Goal: Find specific page/section: Find specific page/section

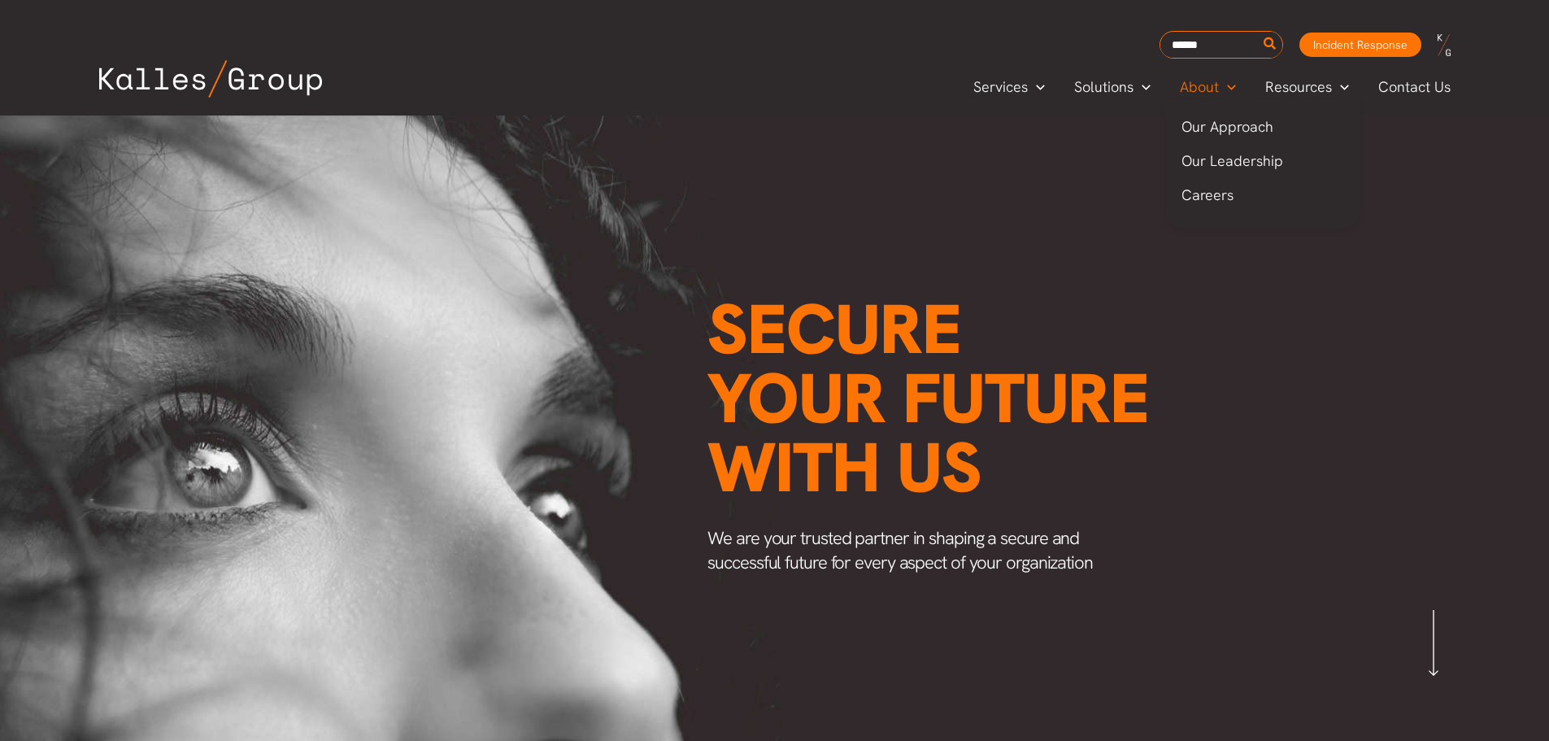
scroll to position [0, 1909]
click at [1209, 81] on span "About" at bounding box center [1199, 87] width 39 height 24
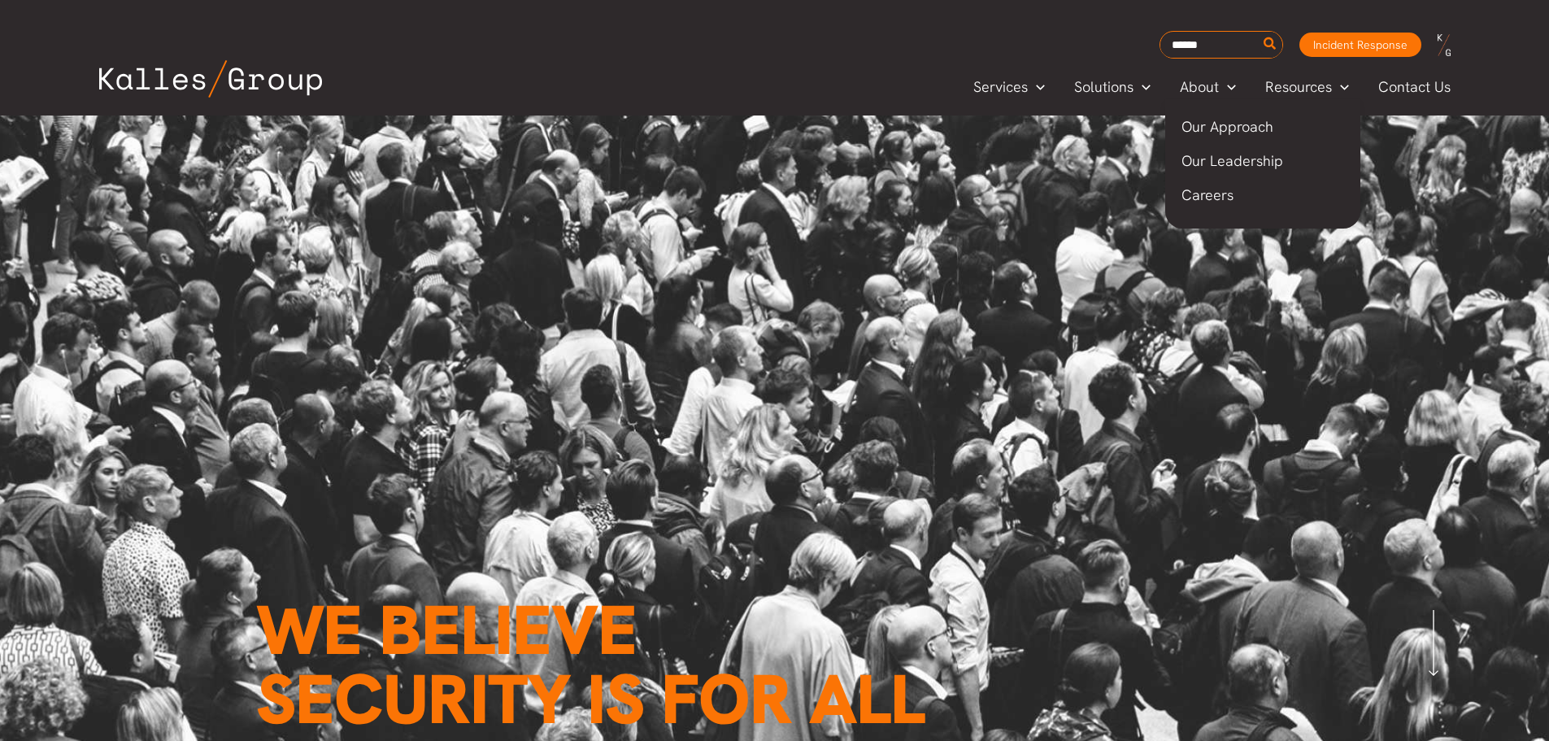
click at [1206, 157] on span "Our Leadership" at bounding box center [1233, 160] width 102 height 19
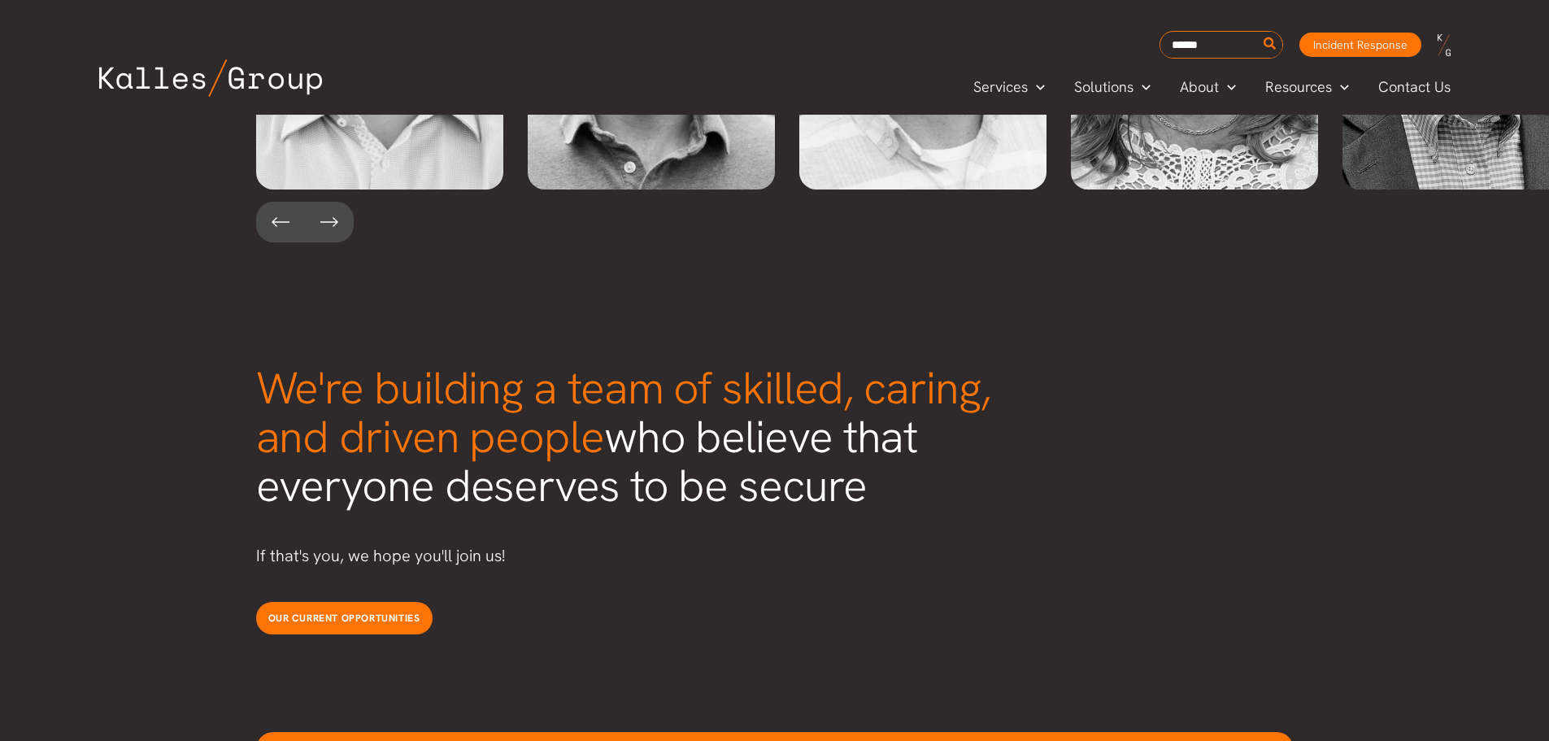
scroll to position [3466, 0]
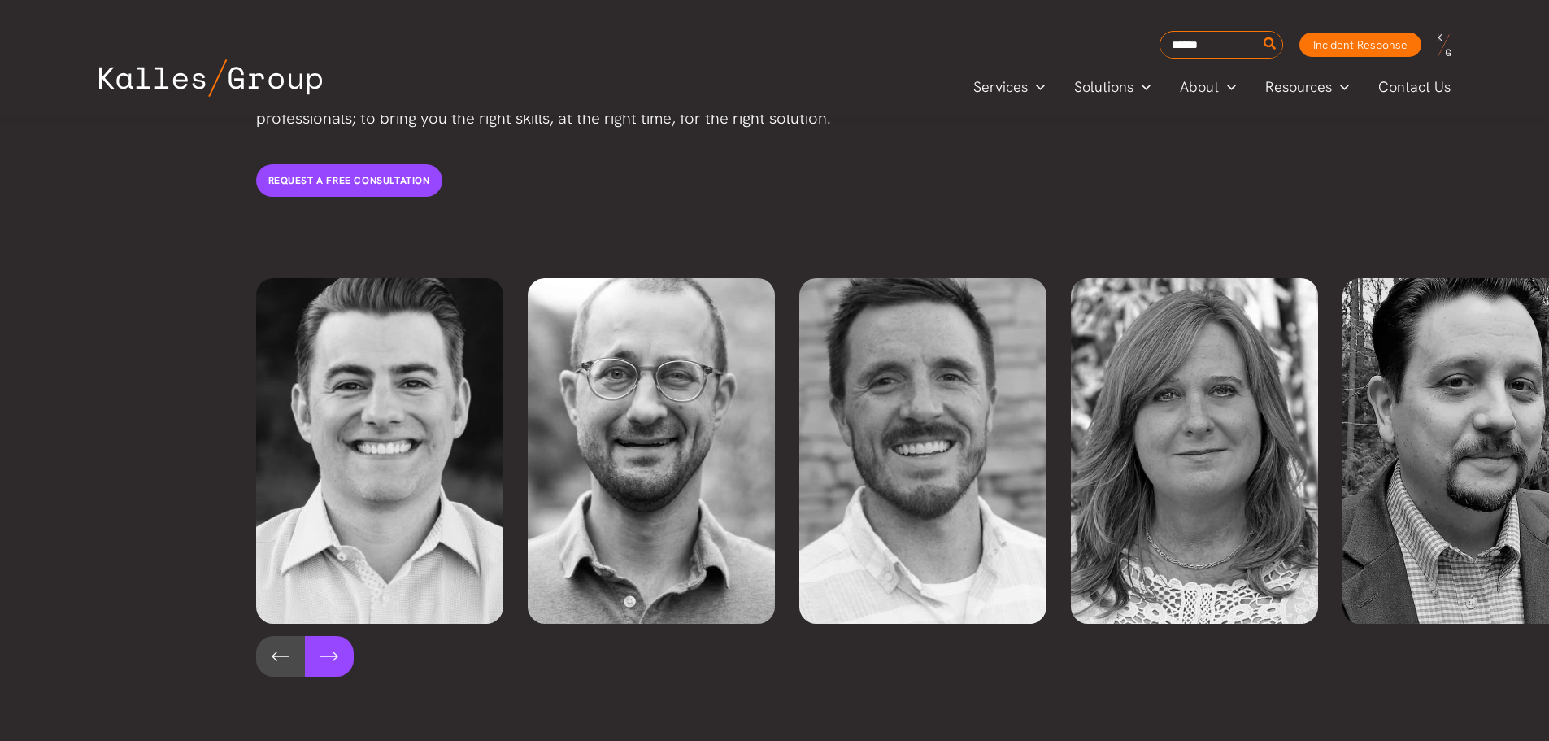
click at [324, 636] on button at bounding box center [329, 656] width 49 height 41
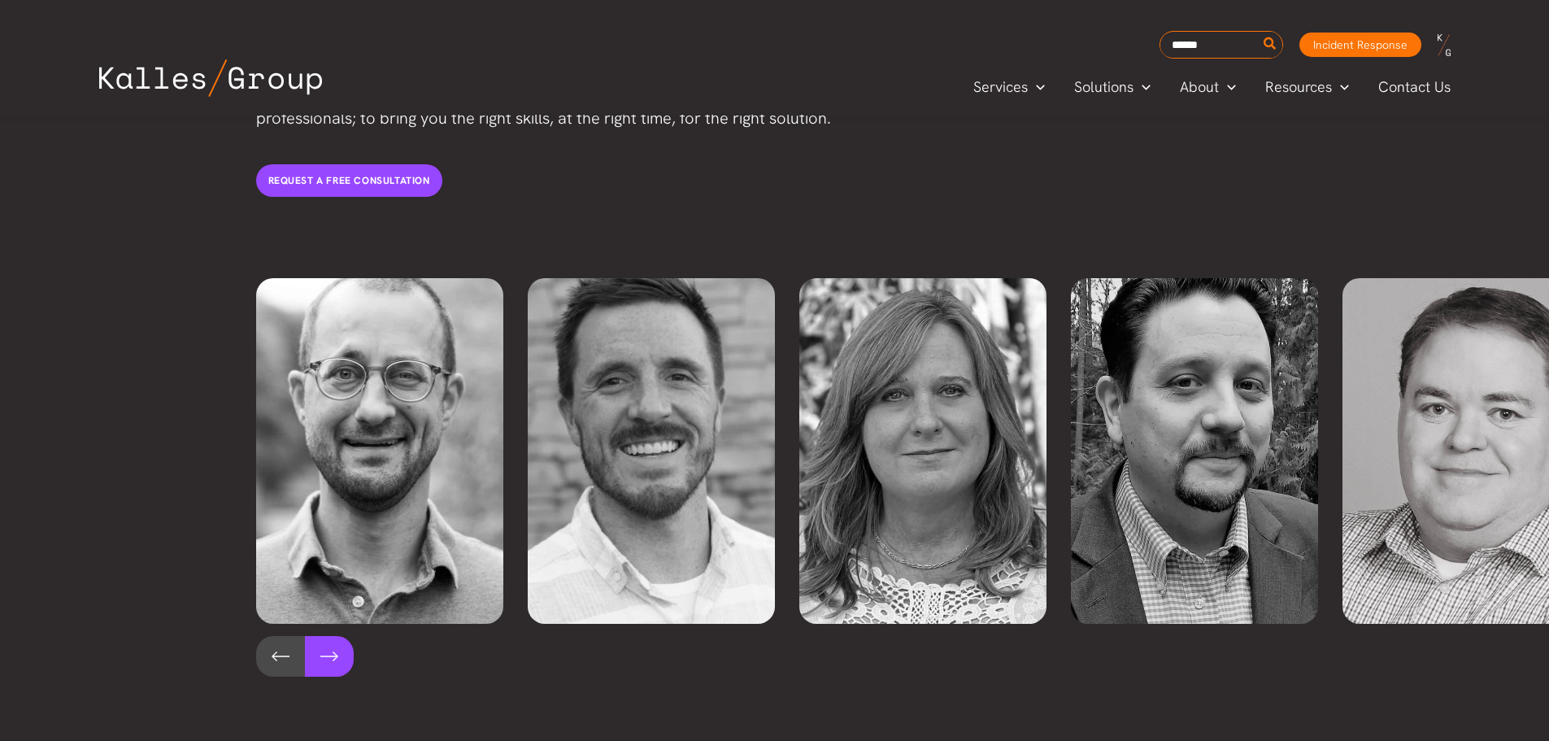
click at [324, 636] on button at bounding box center [329, 656] width 49 height 41
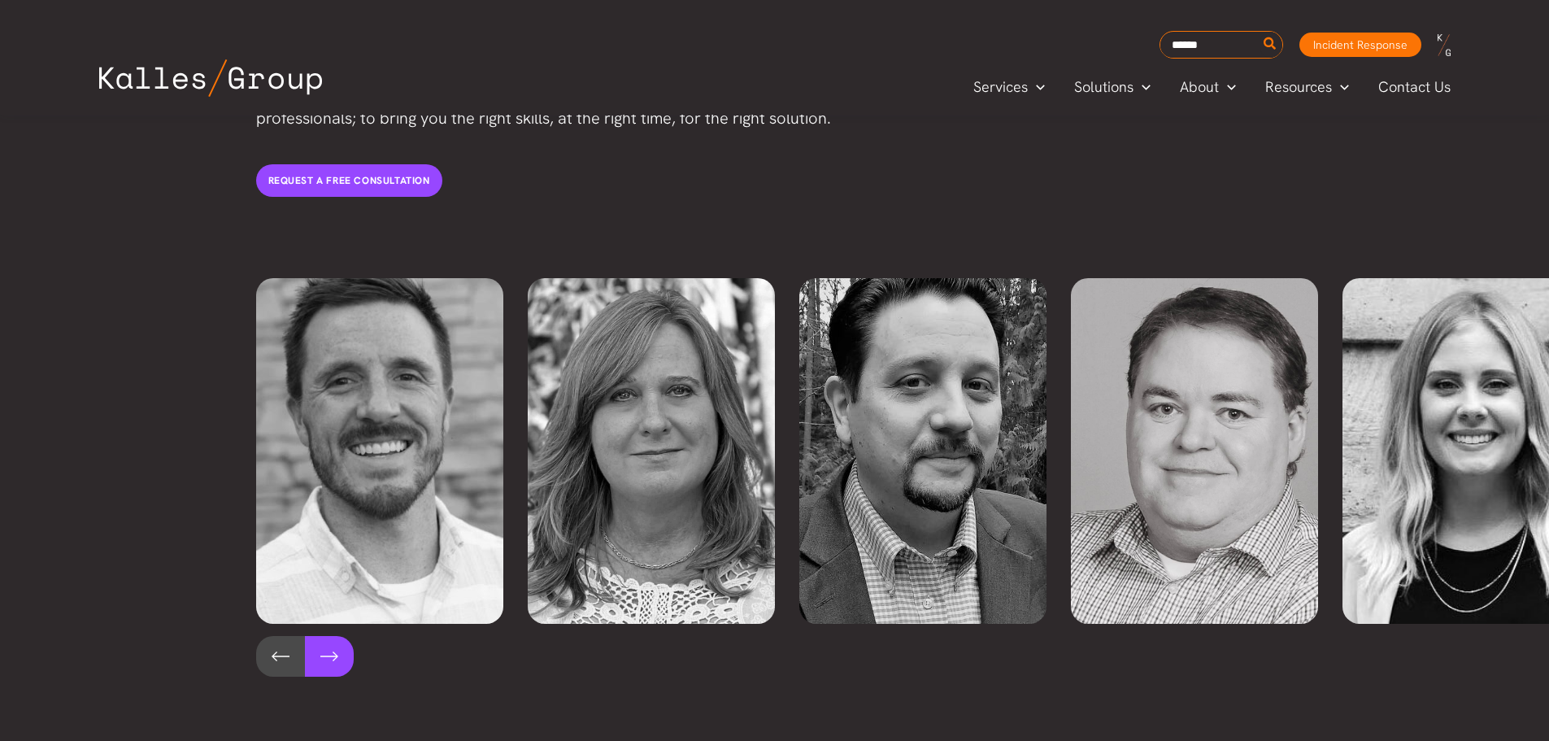
click at [324, 636] on button at bounding box center [329, 656] width 49 height 41
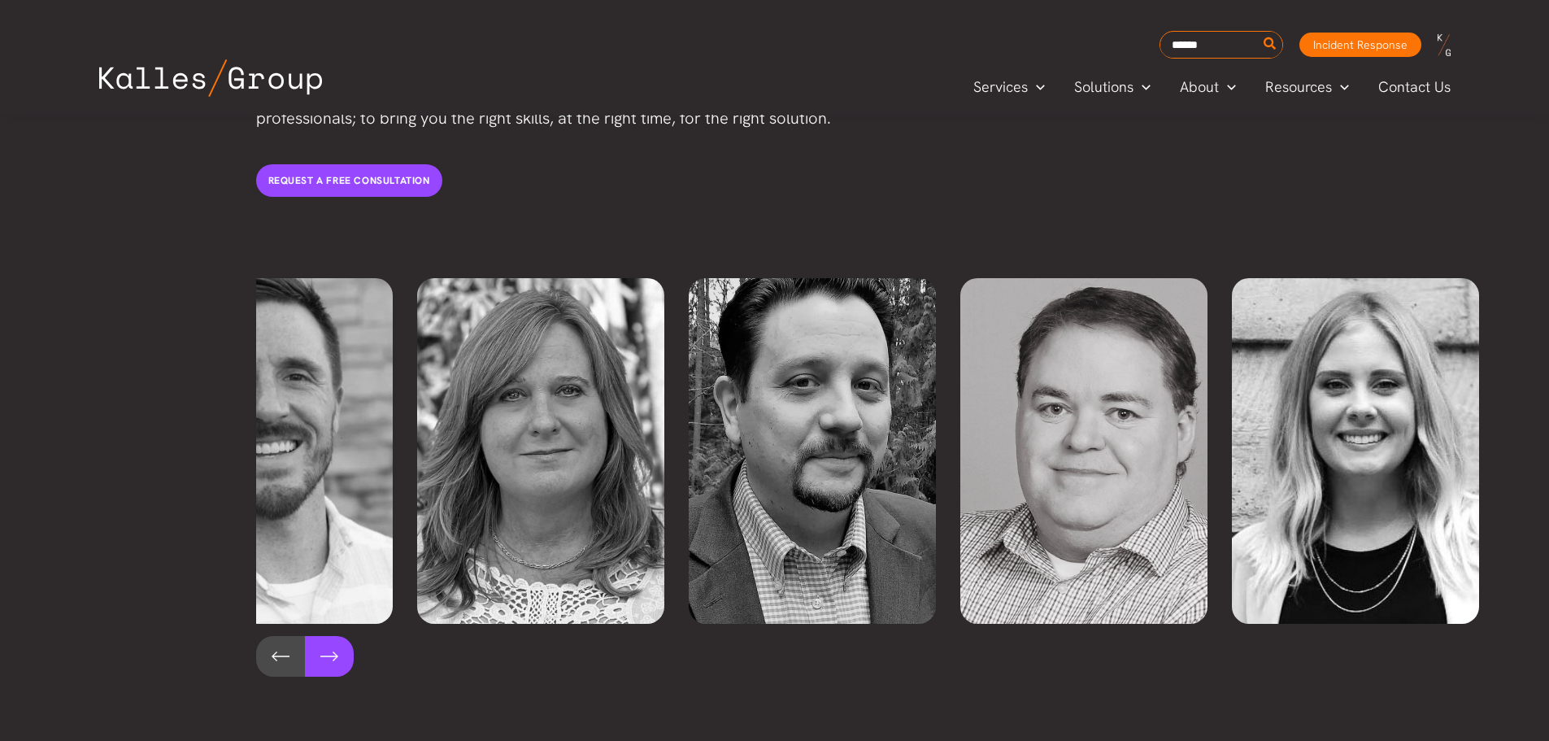
scroll to position [0, 668]
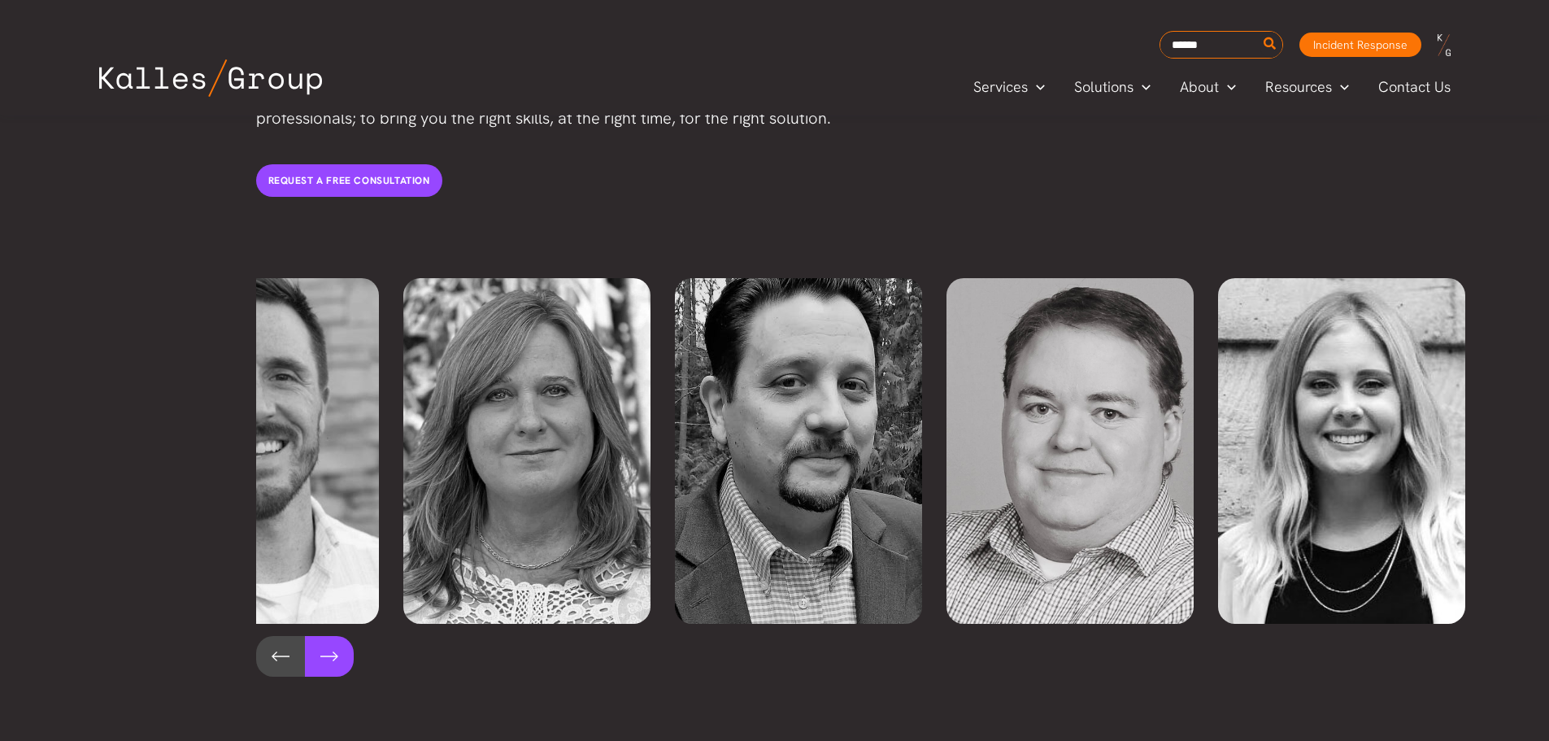
click at [324, 636] on button at bounding box center [329, 656] width 49 height 41
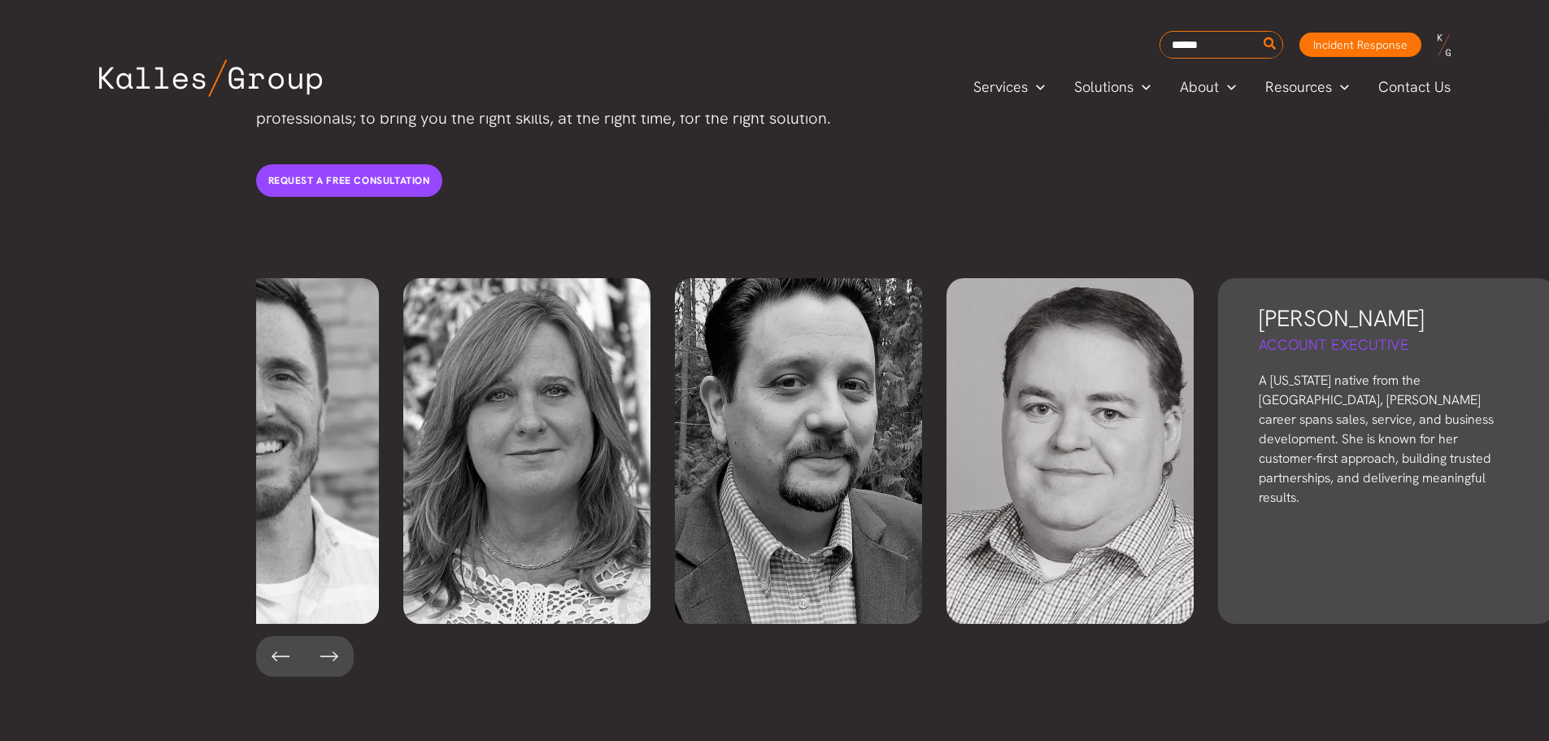
click at [1318, 424] on p "A Washington native from the Olympic Peninsula, Kelly’s career spans sales, ser…" at bounding box center [1387, 439] width 256 height 137
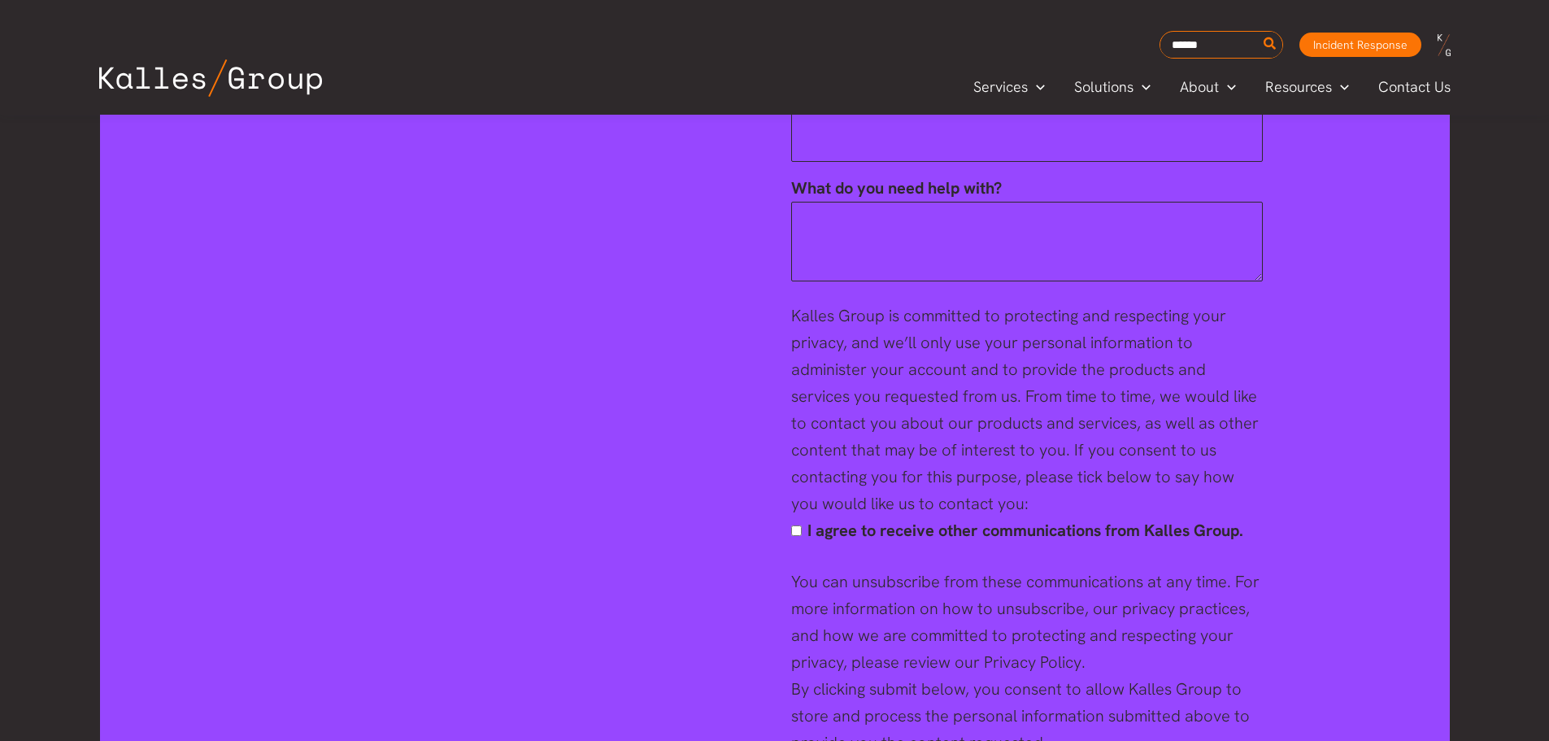
scroll to position [6396, 0]
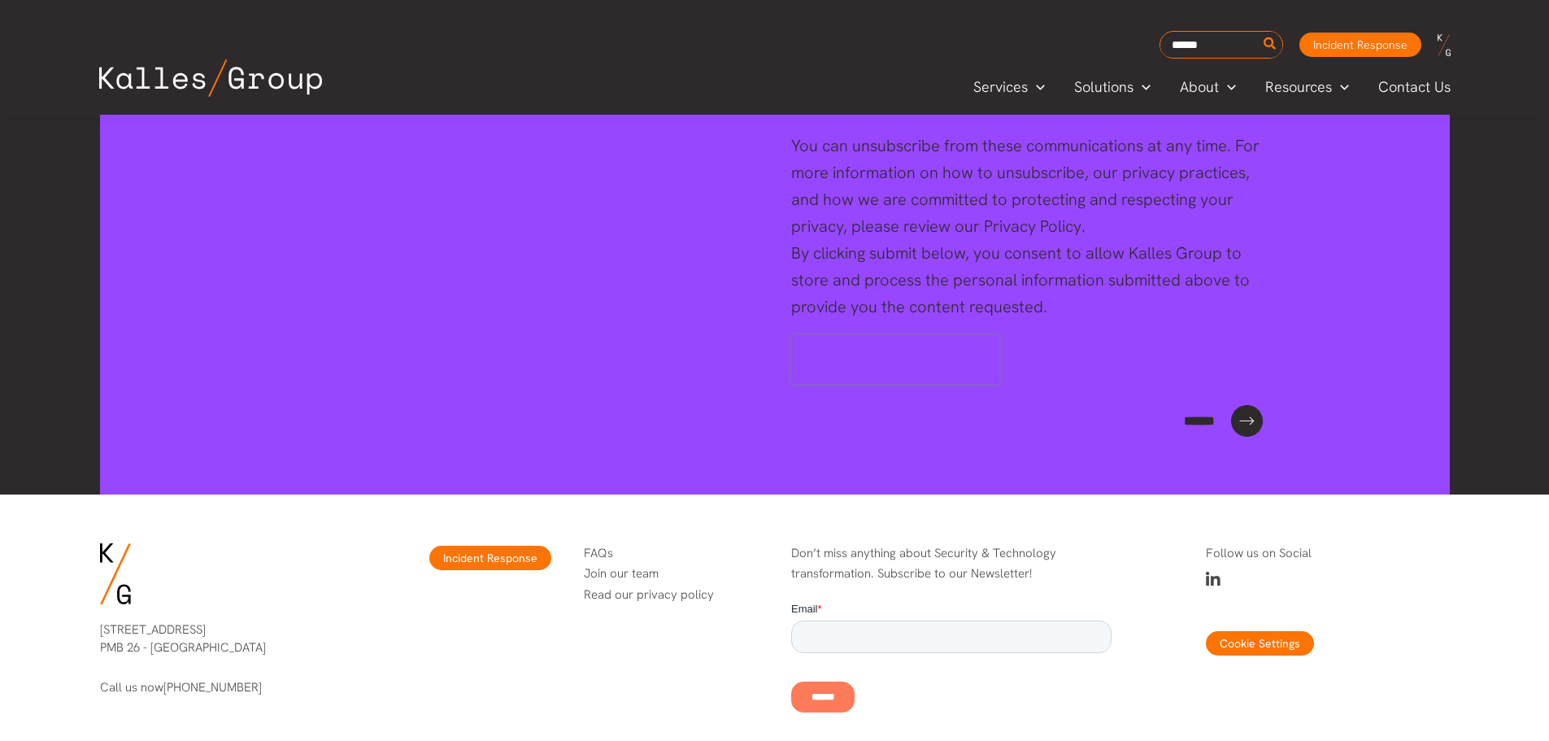
scroll to position [3032, 0]
